Goal: Use online tool/utility: Utilize a website feature to perform a specific function

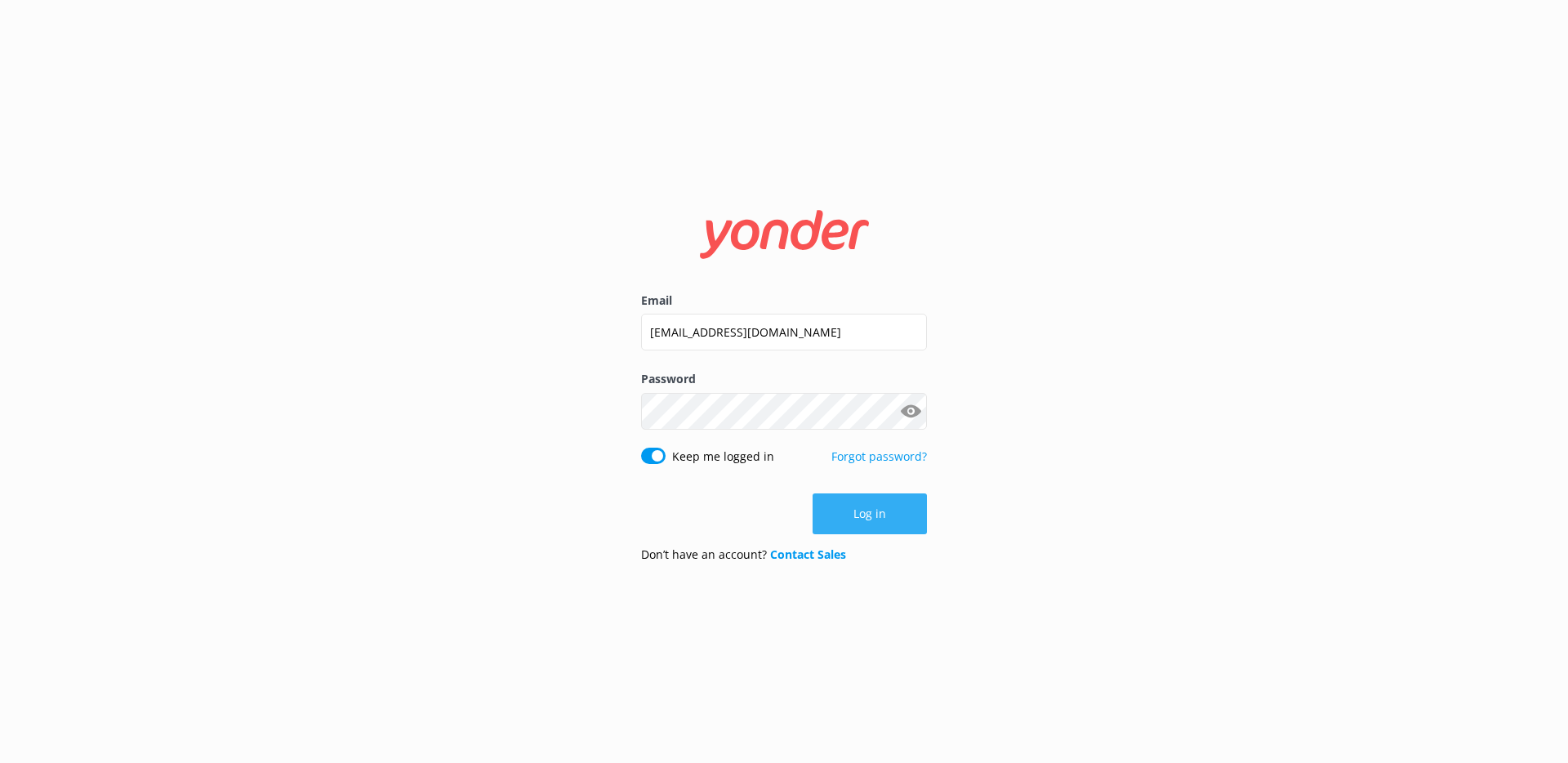
click at [889, 532] on button "Log in" at bounding box center [870, 514] width 114 height 41
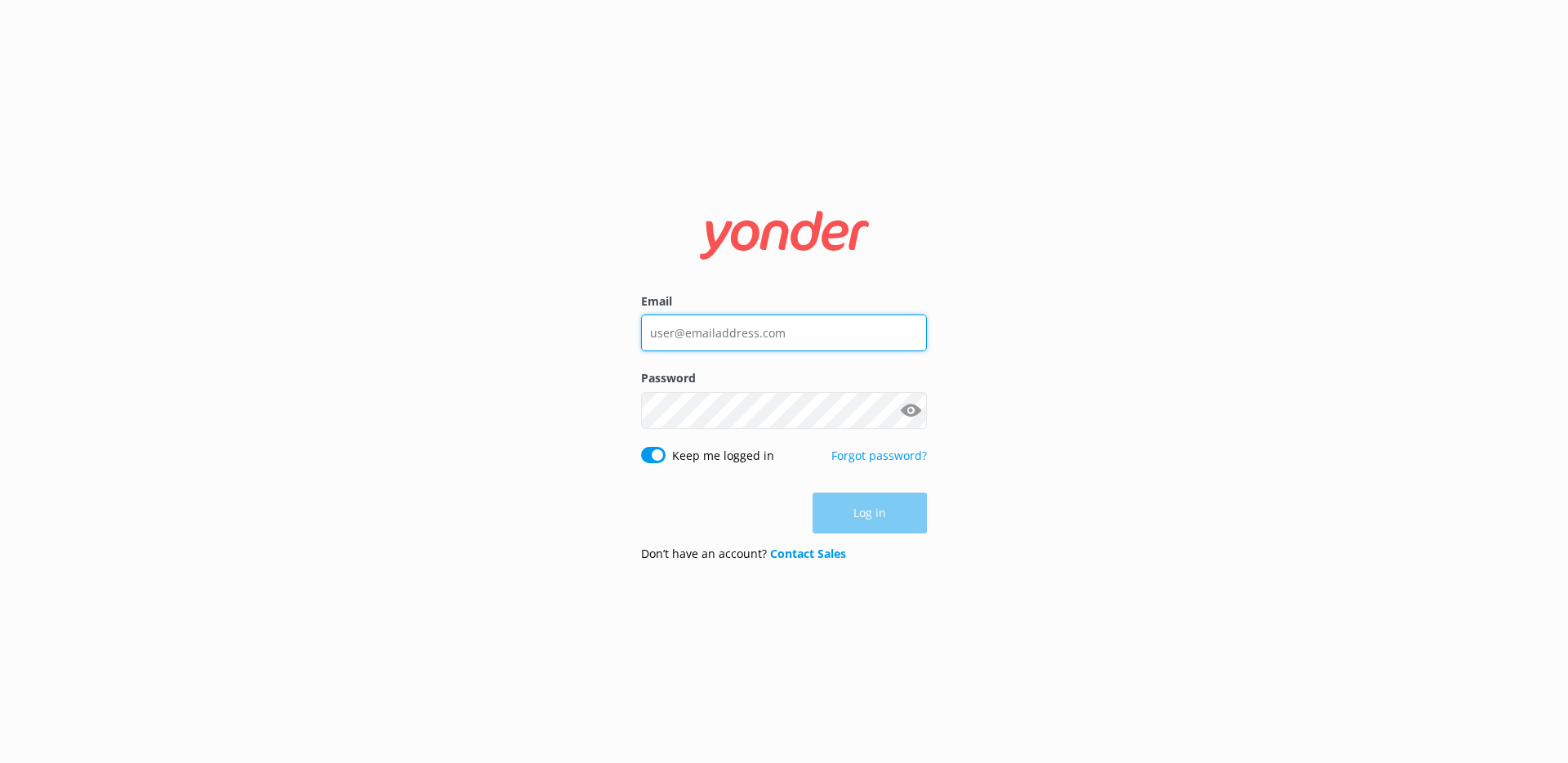
type input "[EMAIL_ADDRESS][DOMAIN_NAME]"
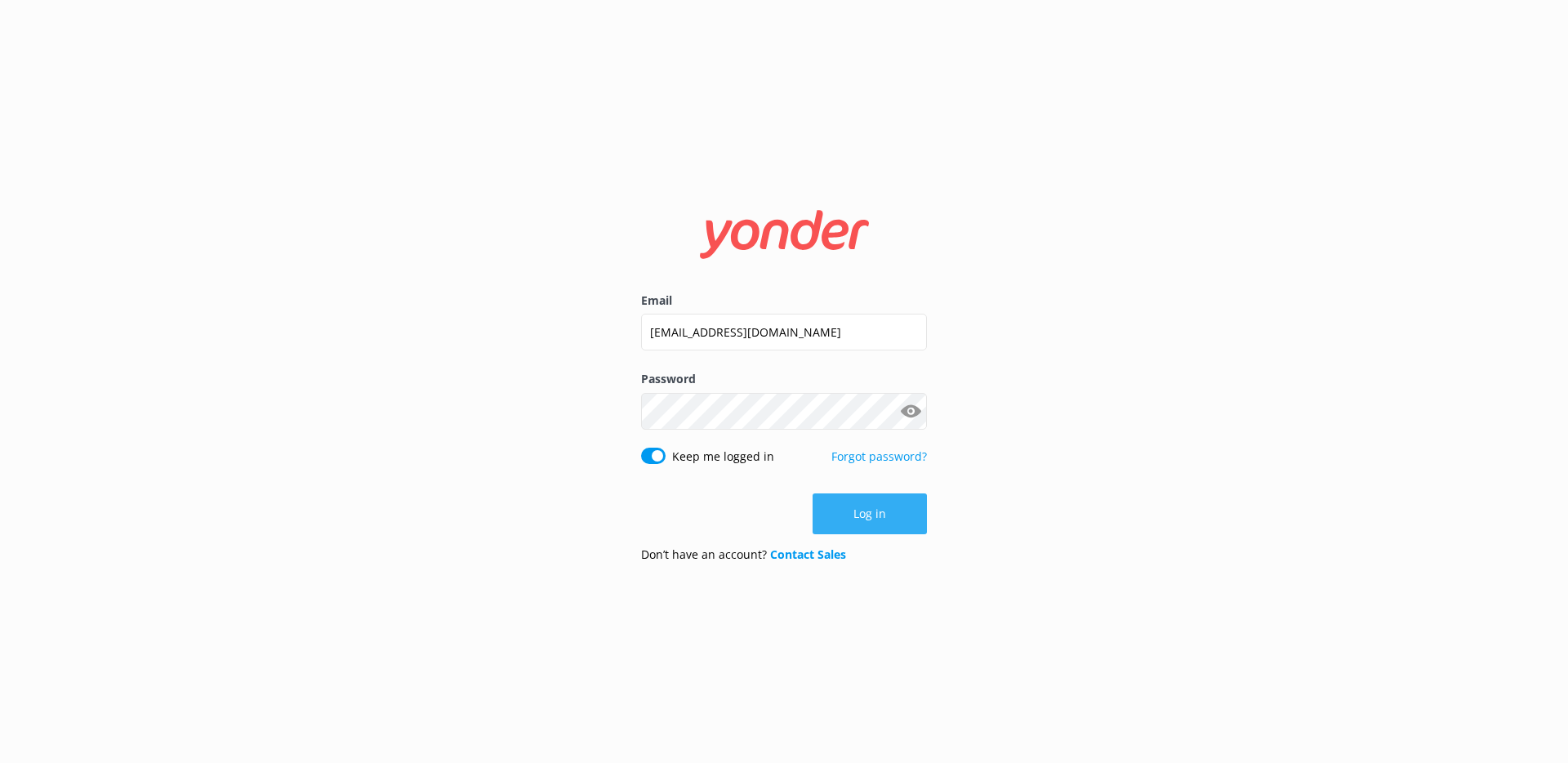
click at [918, 526] on button "Log in" at bounding box center [870, 514] width 114 height 41
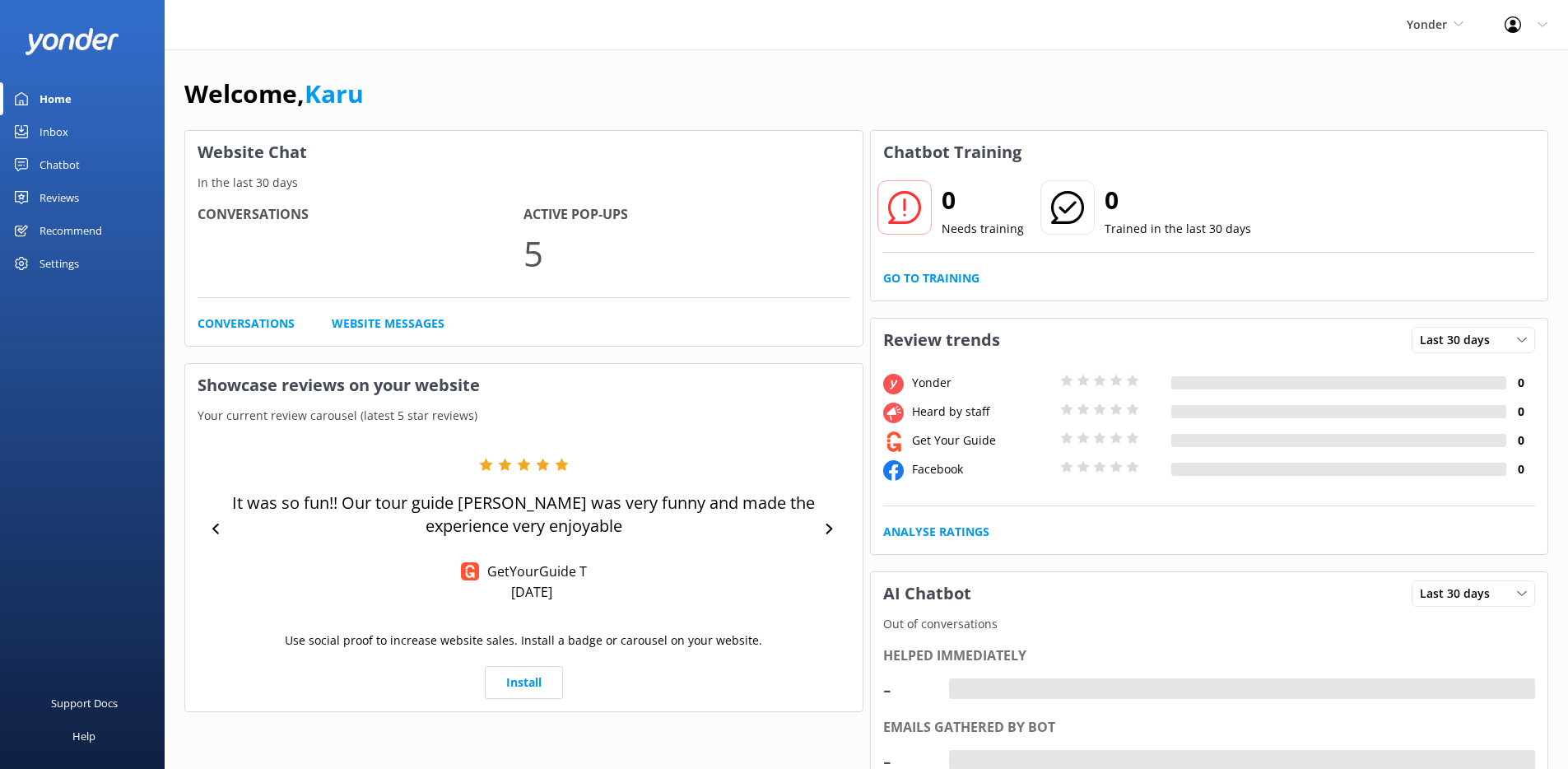
click at [84, 164] on link "Chatbot" at bounding box center [82, 165] width 164 height 33
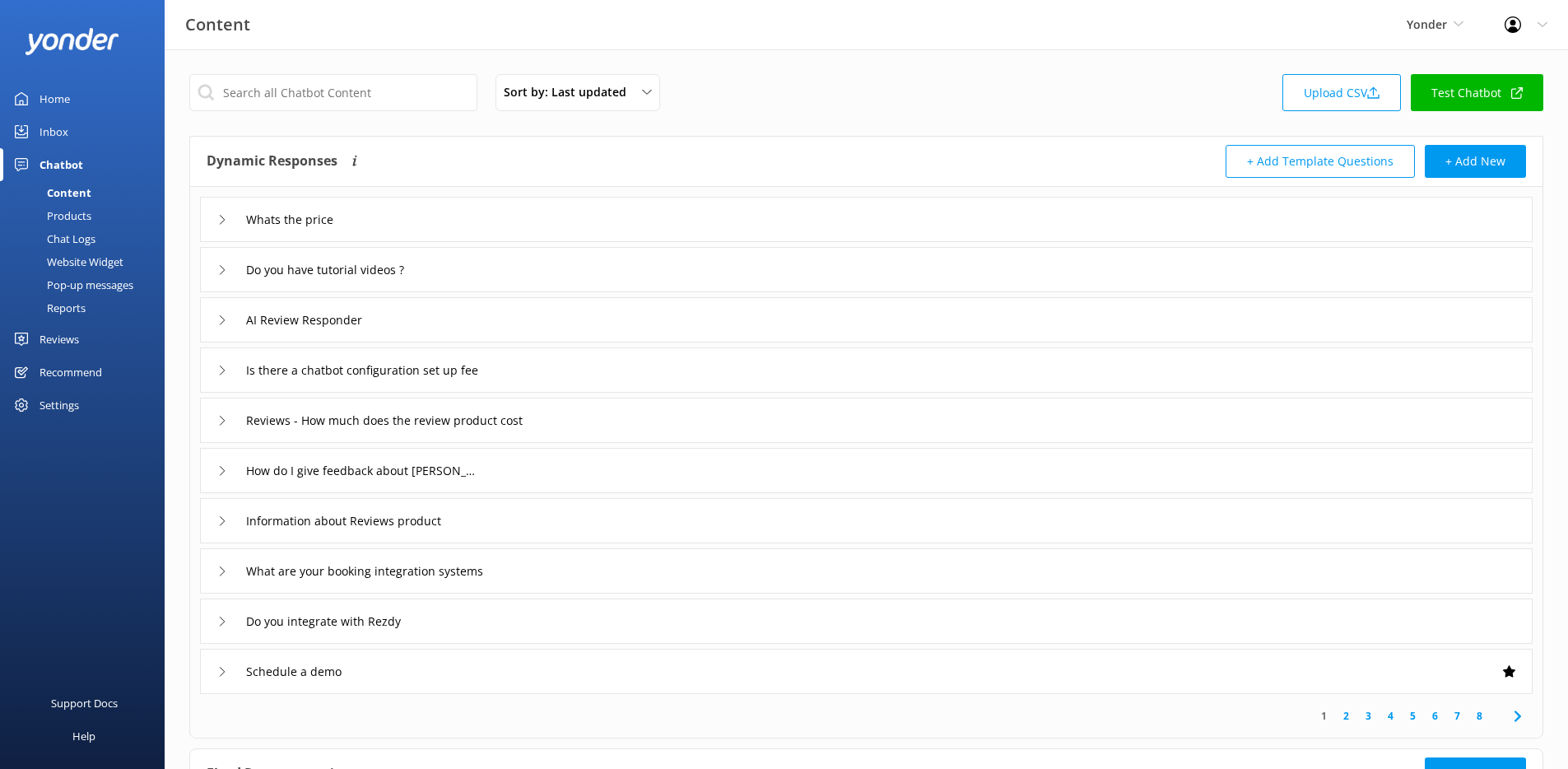
click at [1464, 86] on link "Test Chatbot" at bounding box center [1477, 92] width 133 height 37
